Goal: Transaction & Acquisition: Purchase product/service

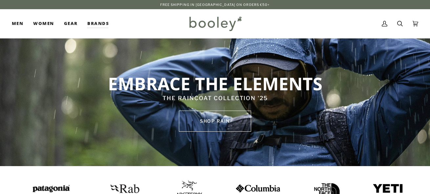
click at [400, 25] on icon at bounding box center [400, 24] width 6 height 6
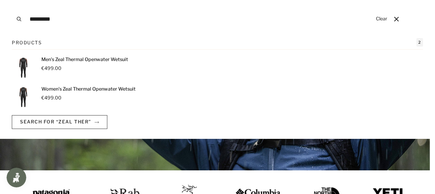
type input "*********"
click at [79, 91] on p "Women's Zeal Thermal Openwater Wetsuit" at bounding box center [88, 89] width 94 height 7
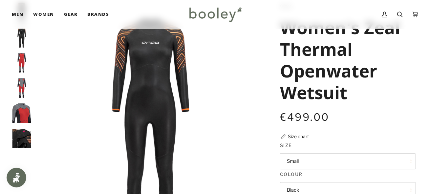
scroll to position [33, 0]
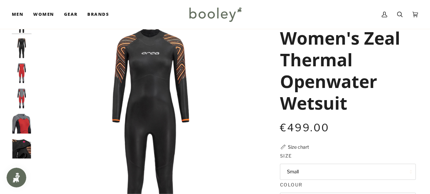
click at [407, 171] on button "Small" at bounding box center [348, 172] width 136 height 16
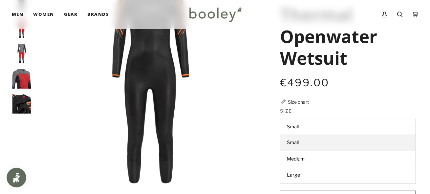
scroll to position [99, 0]
